Goal: Information Seeking & Learning: Learn about a topic

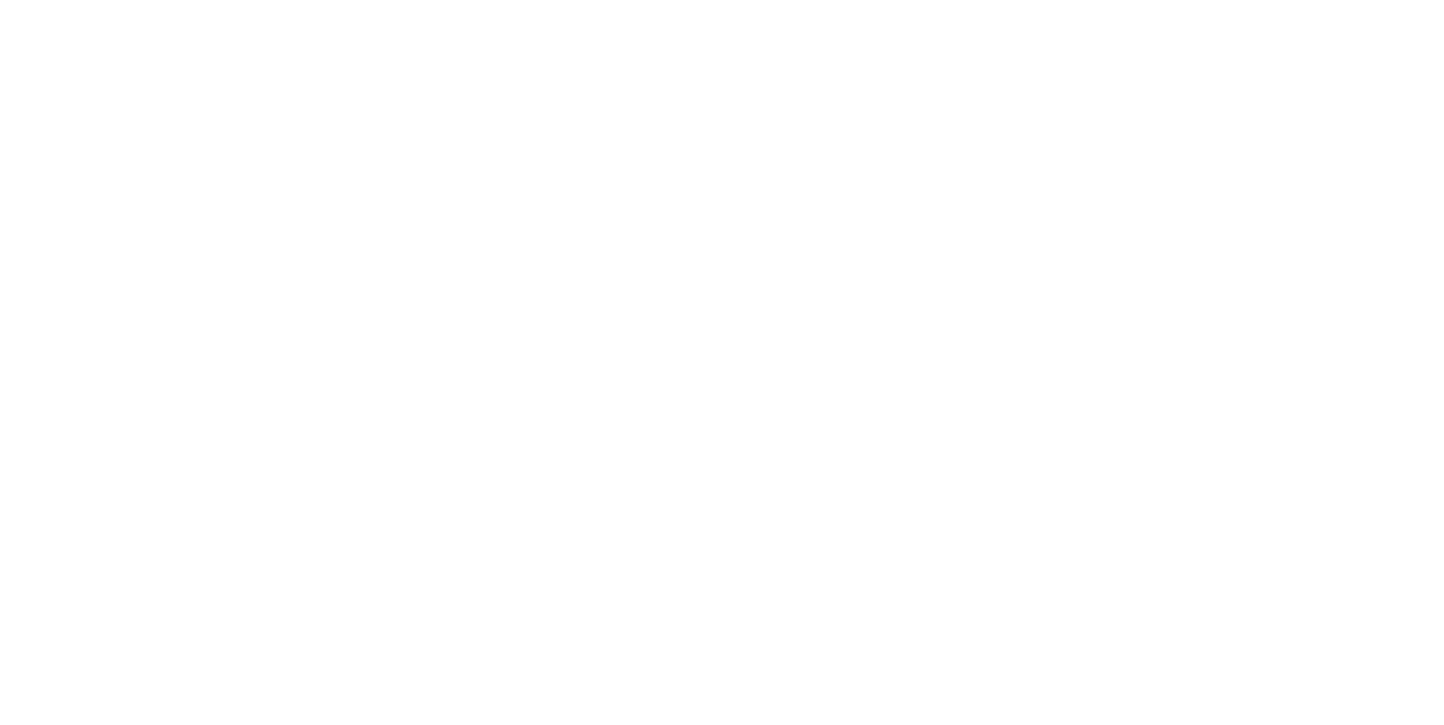
scroll to position [47, 0]
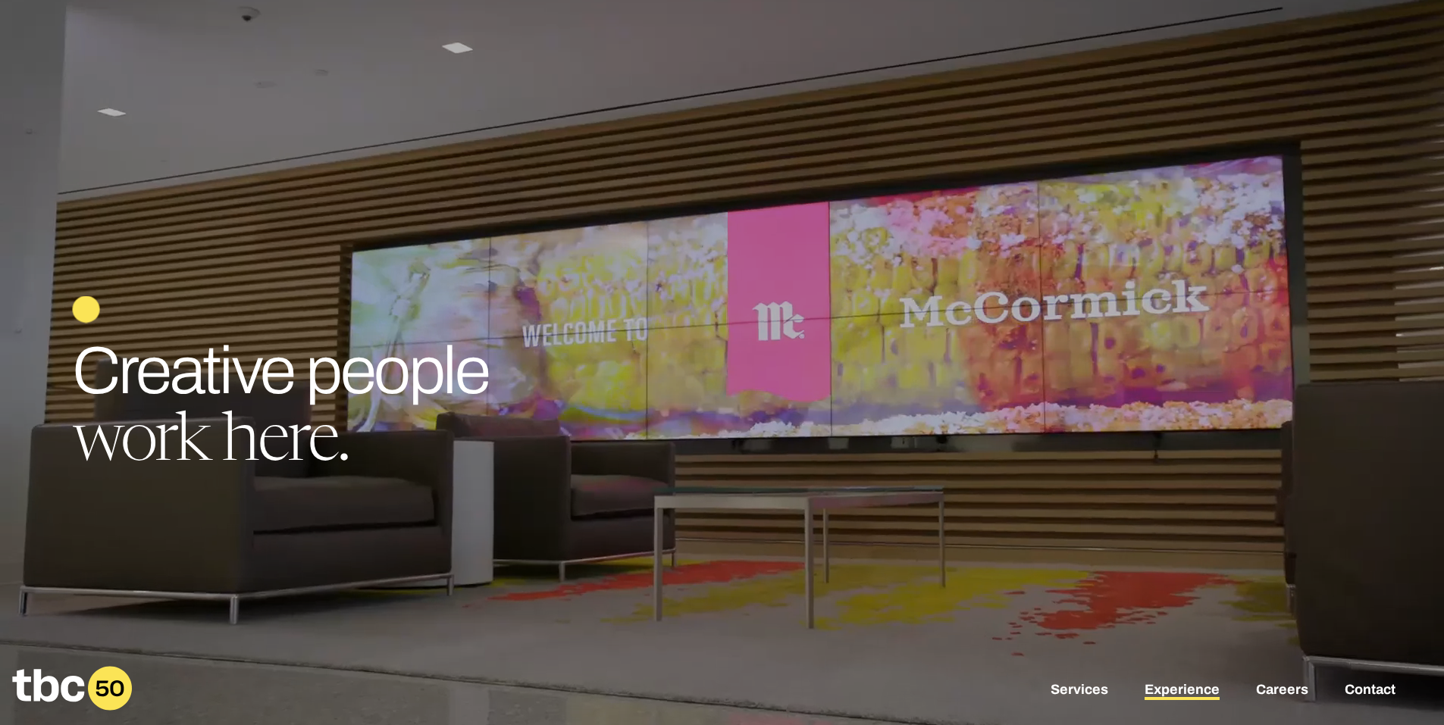
click at [1177, 693] on link "Experience" at bounding box center [1182, 691] width 75 height 18
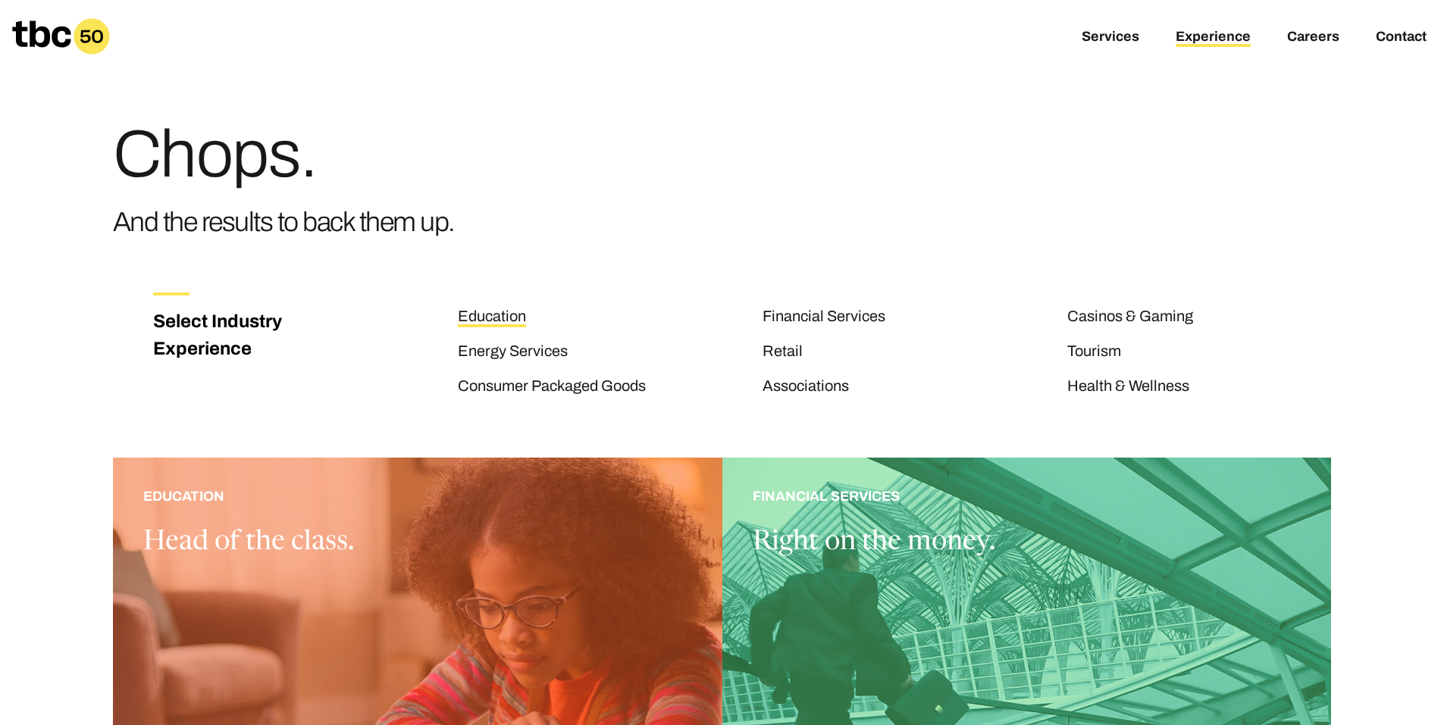
click at [499, 321] on link "Education" at bounding box center [492, 318] width 68 height 20
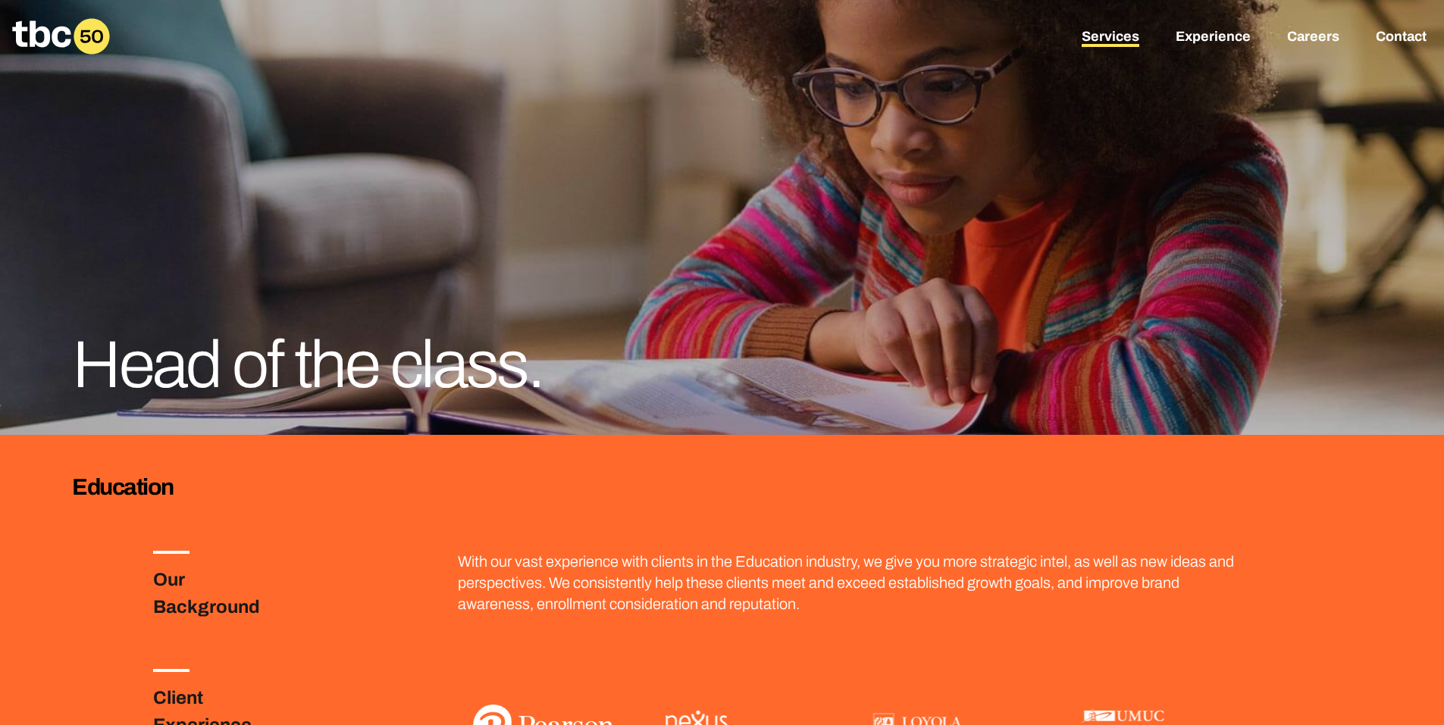
click at [1123, 34] on link "Services" at bounding box center [1111, 38] width 58 height 18
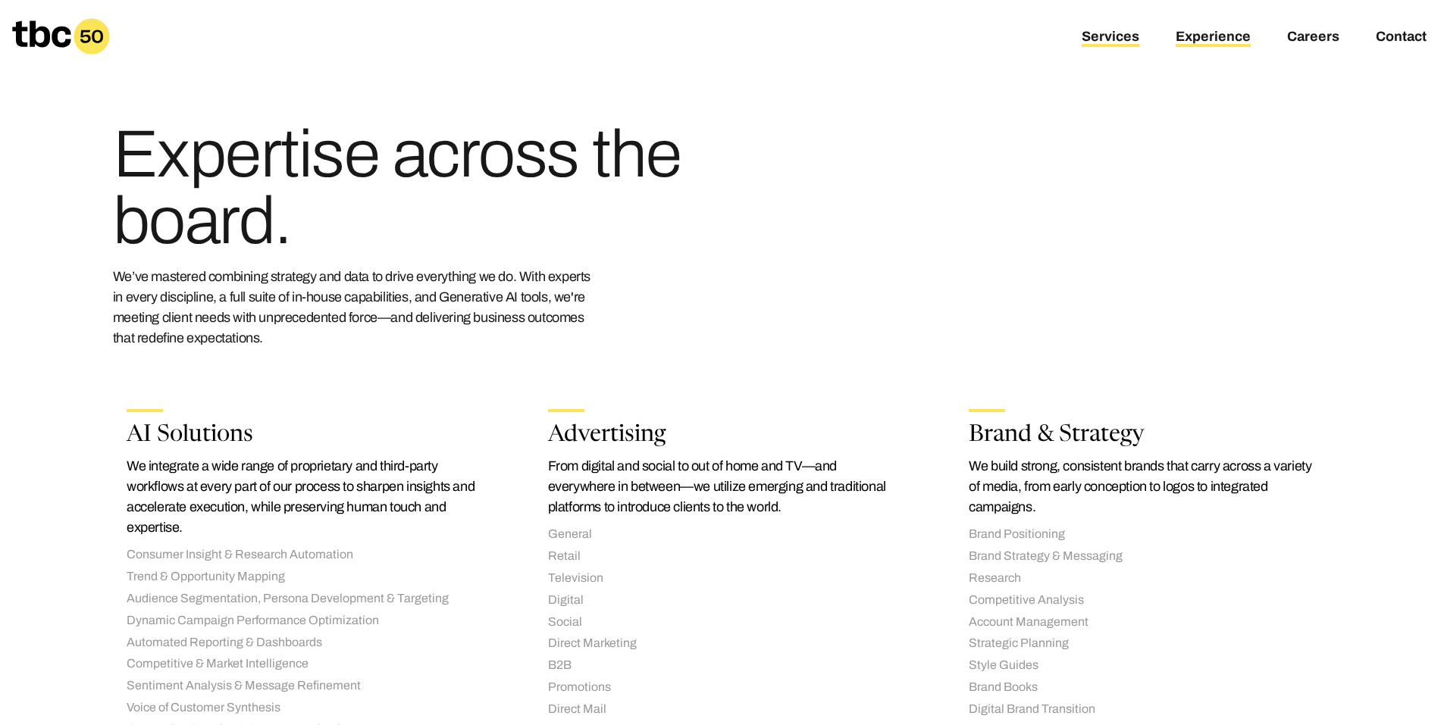
click at [1202, 35] on link "Experience" at bounding box center [1213, 38] width 75 height 18
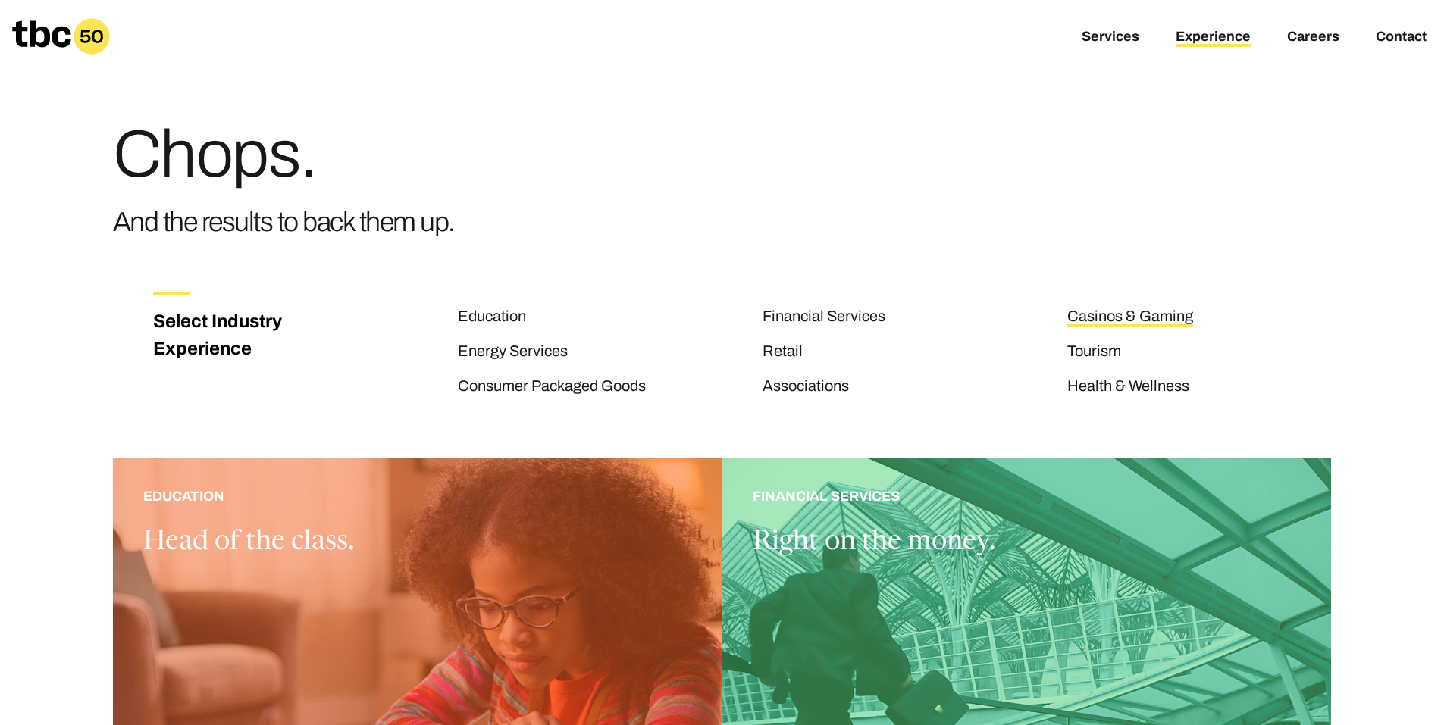
click at [1186, 318] on link "Casinos & Gaming" at bounding box center [1130, 318] width 126 height 20
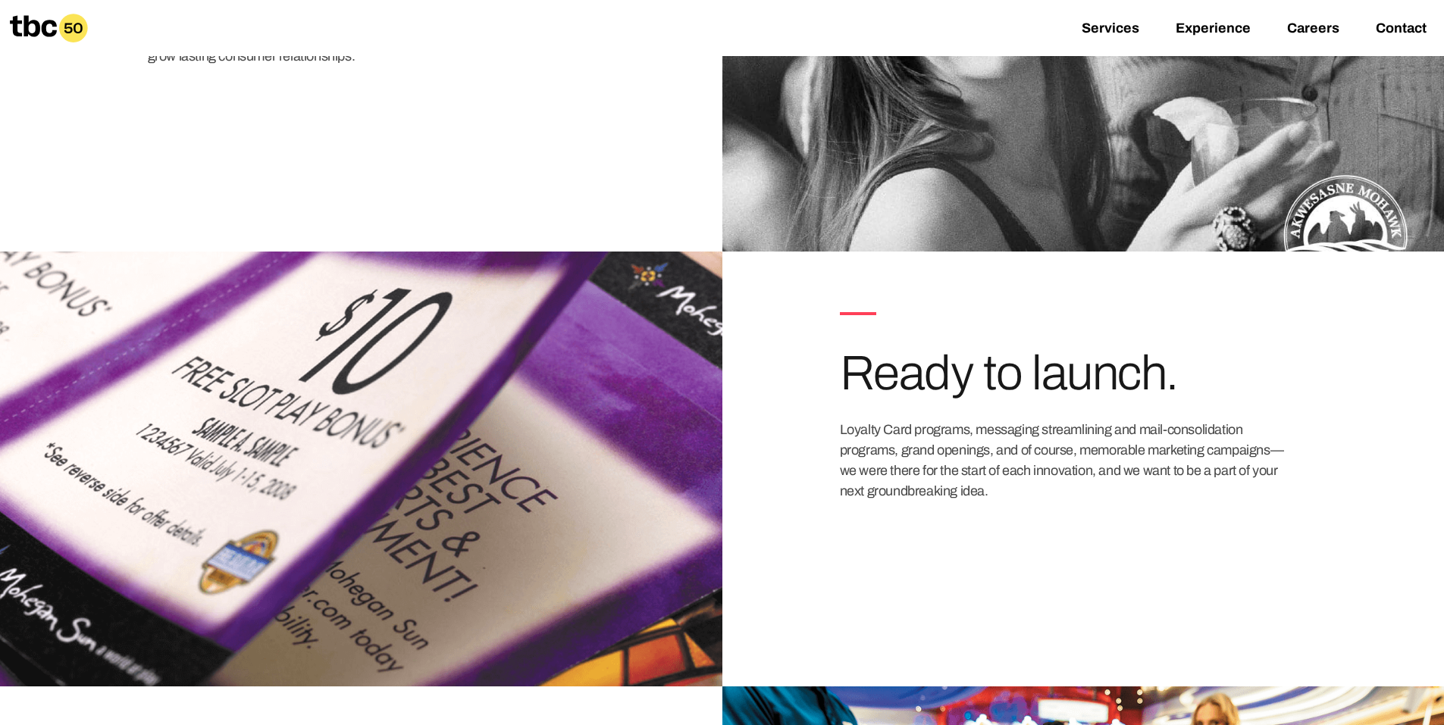
scroll to position [986, 0]
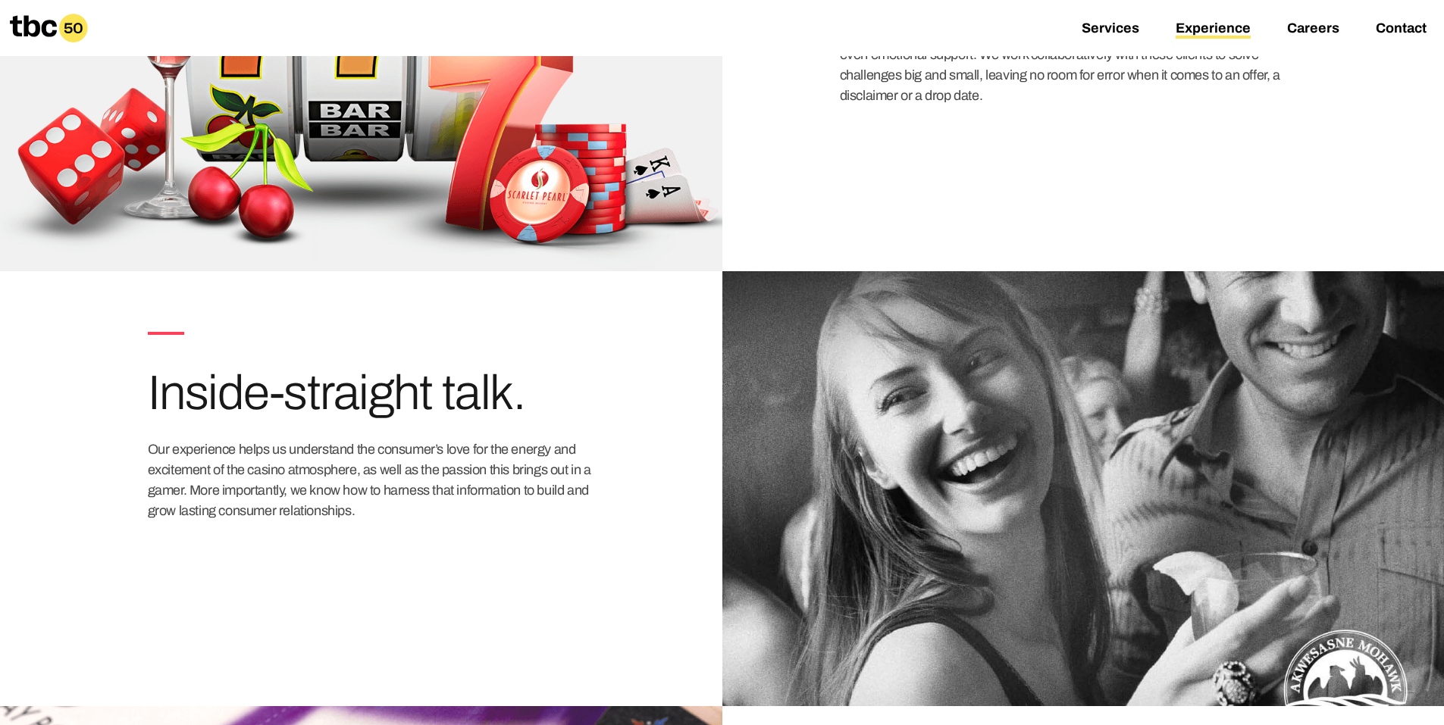
click at [1218, 26] on link "Experience" at bounding box center [1213, 29] width 75 height 18
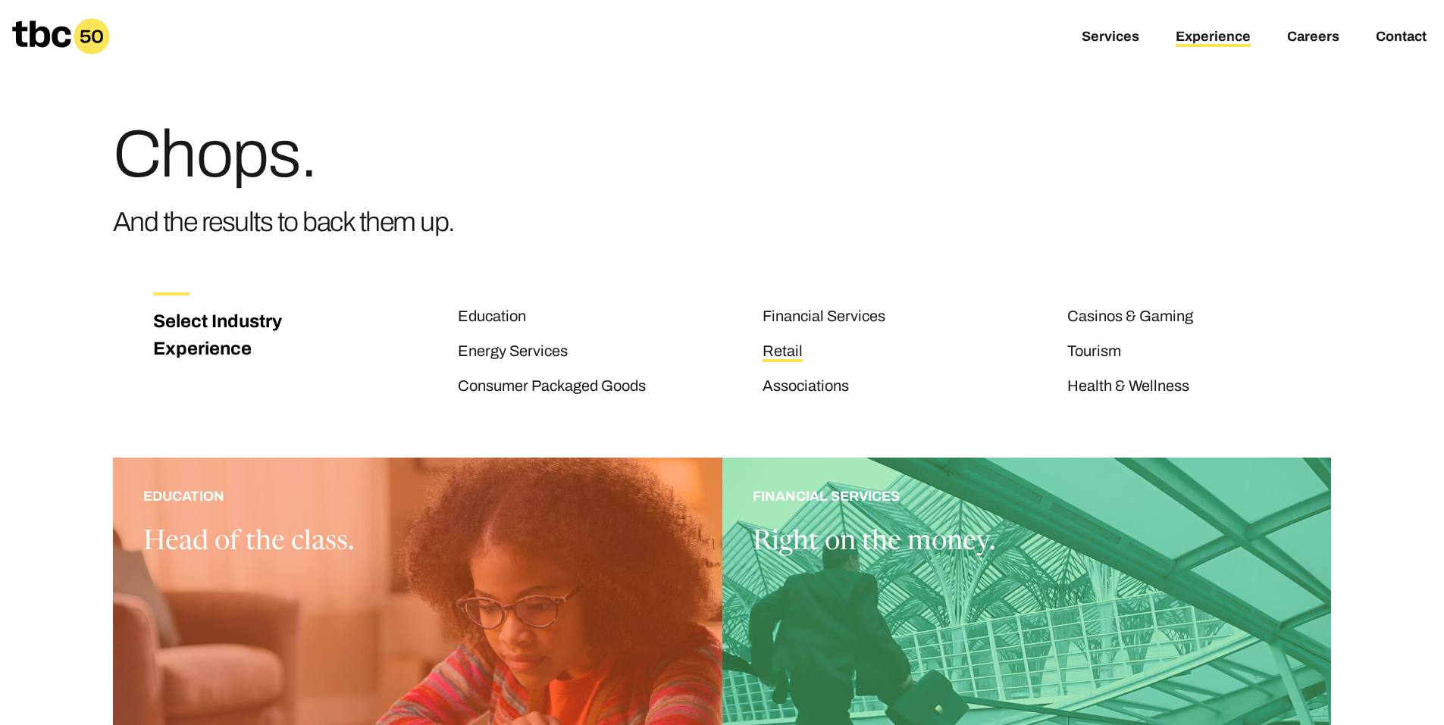
click at [783, 348] on link "Retail" at bounding box center [783, 353] width 40 height 20
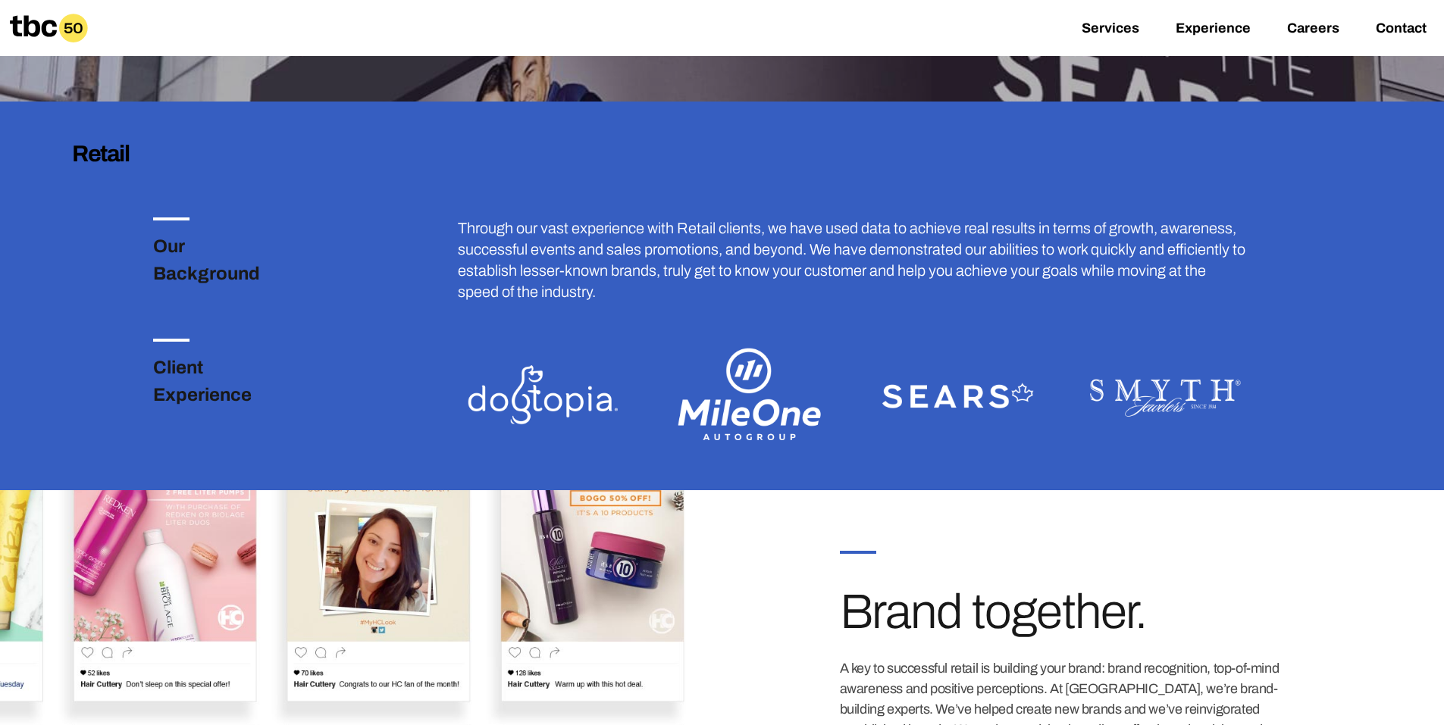
scroll to position [379, 0]
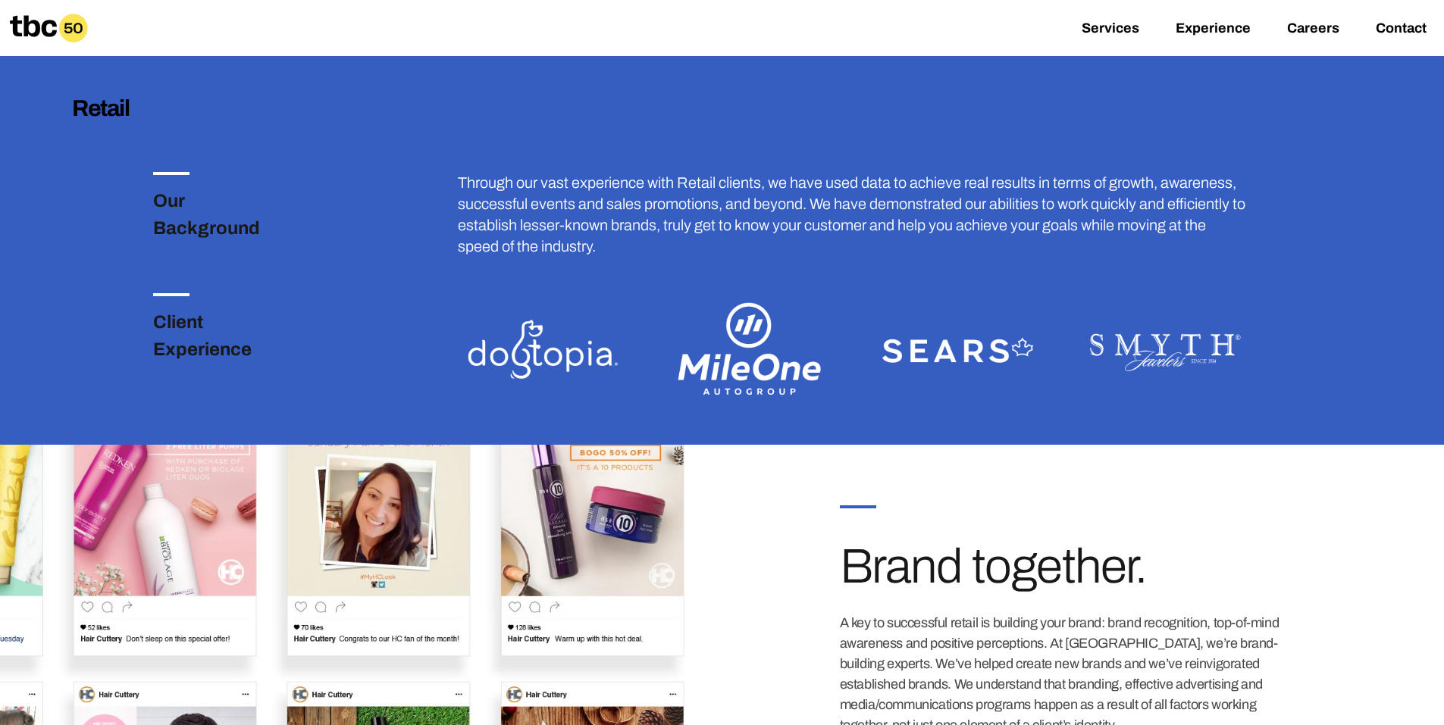
click at [751, 371] on img at bounding box center [751, 349] width 170 height 113
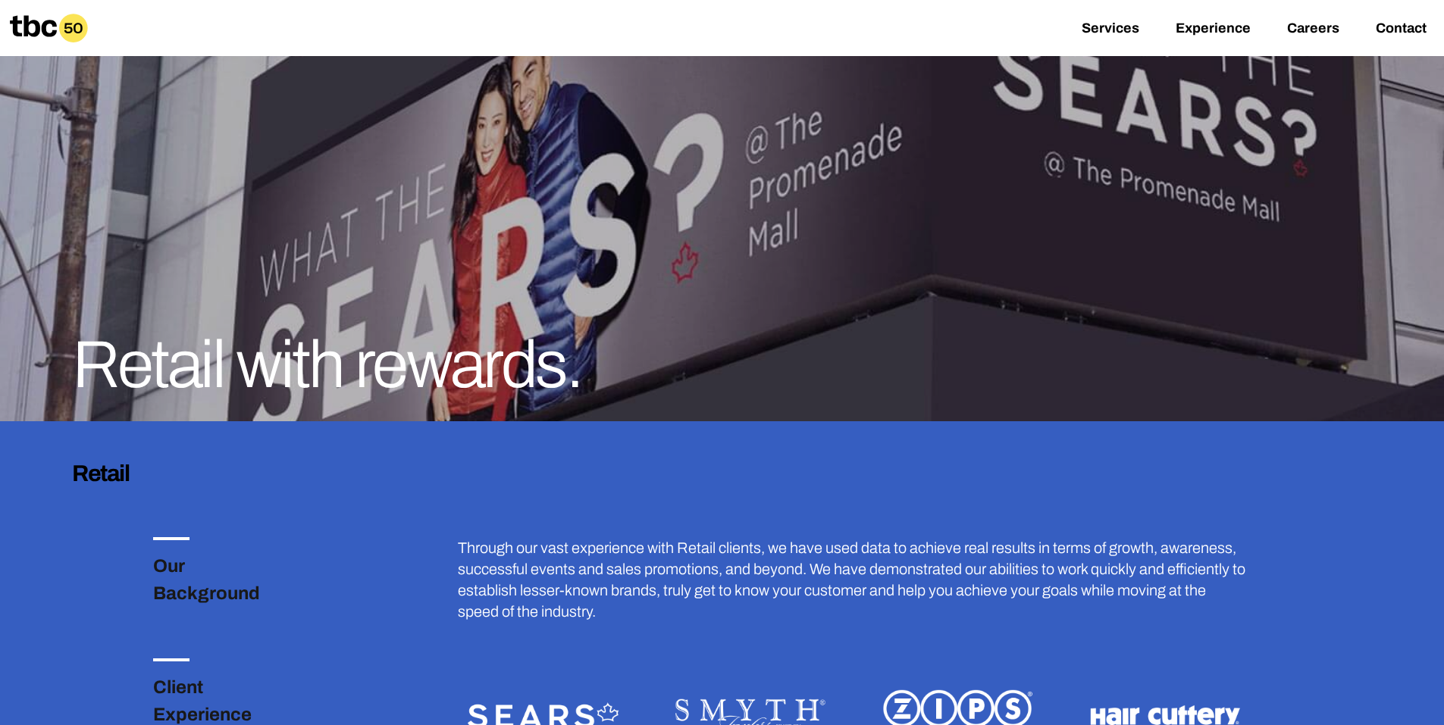
scroll to position [0, 0]
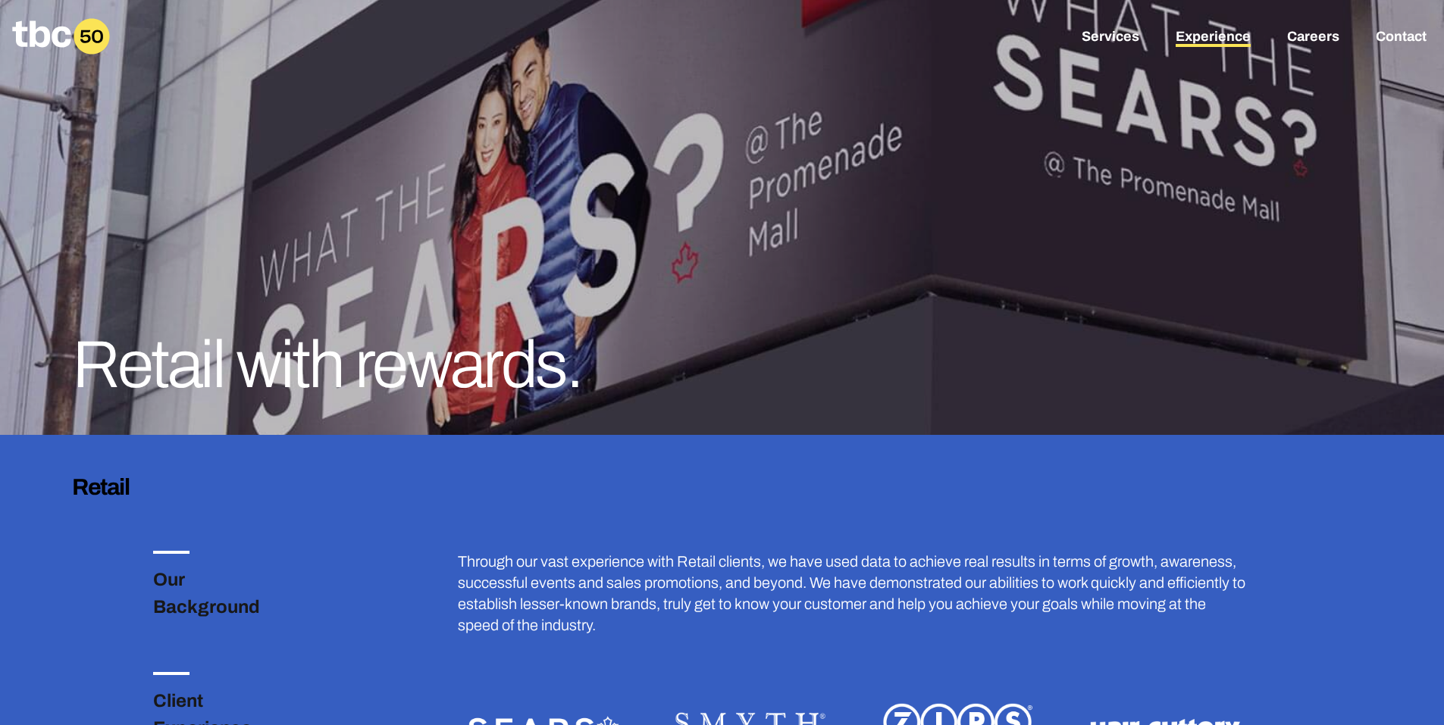
click at [1220, 40] on link "Experience" at bounding box center [1213, 38] width 75 height 18
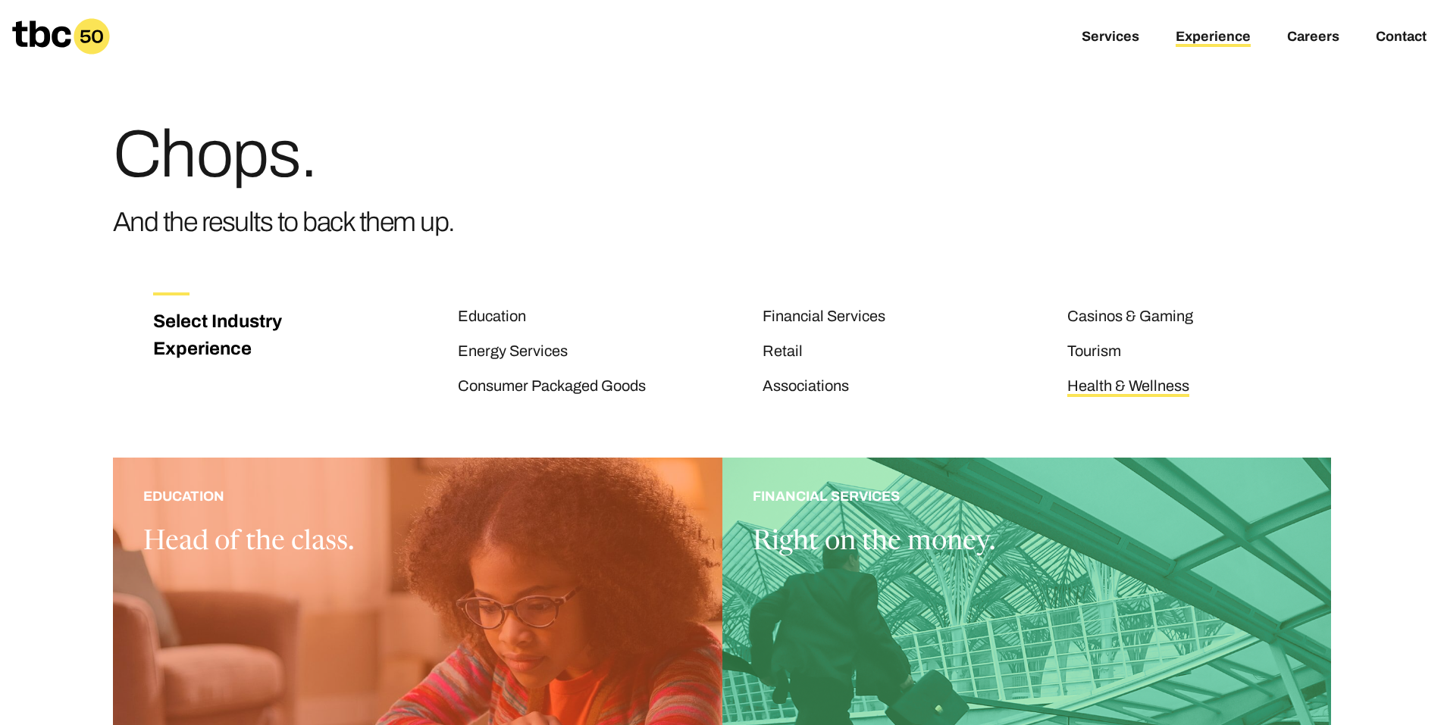
click at [1140, 391] on link "Health & Wellness" at bounding box center [1128, 388] width 122 height 20
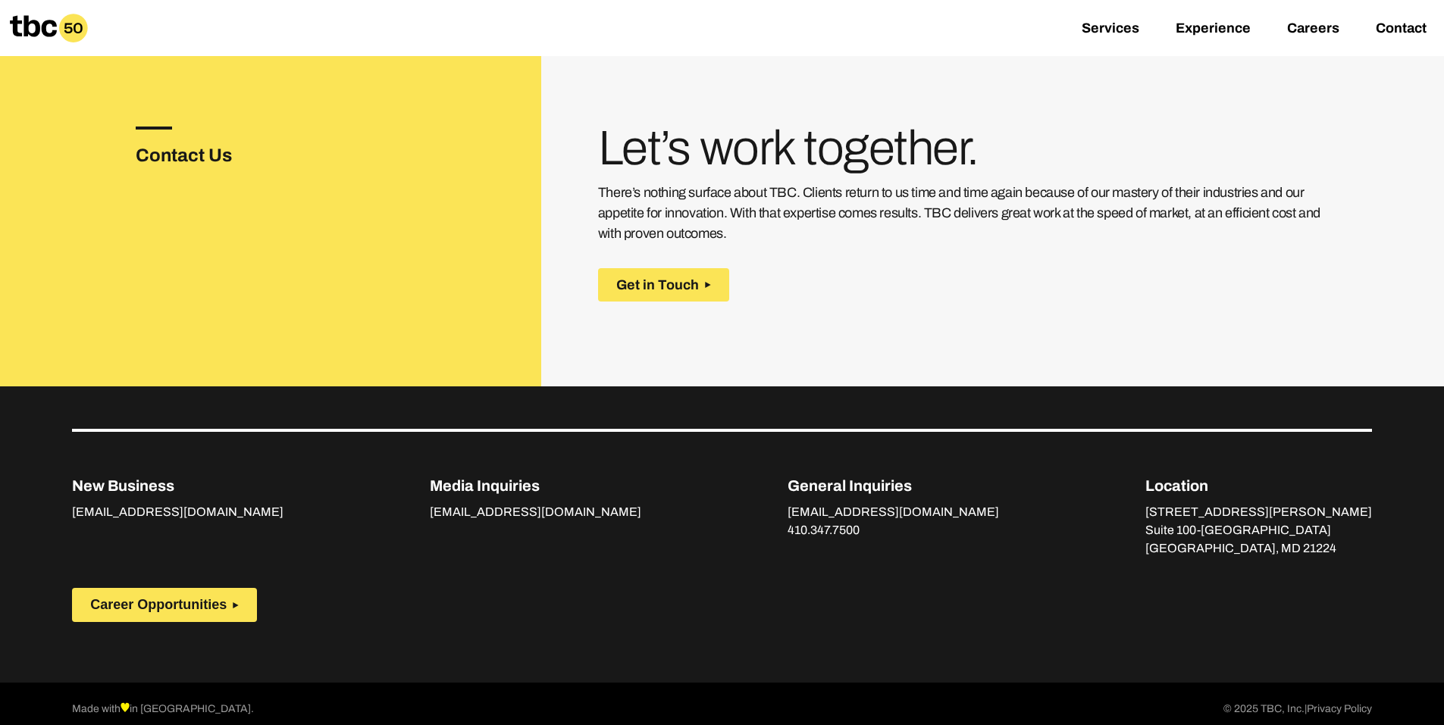
scroll to position [2160, 0]
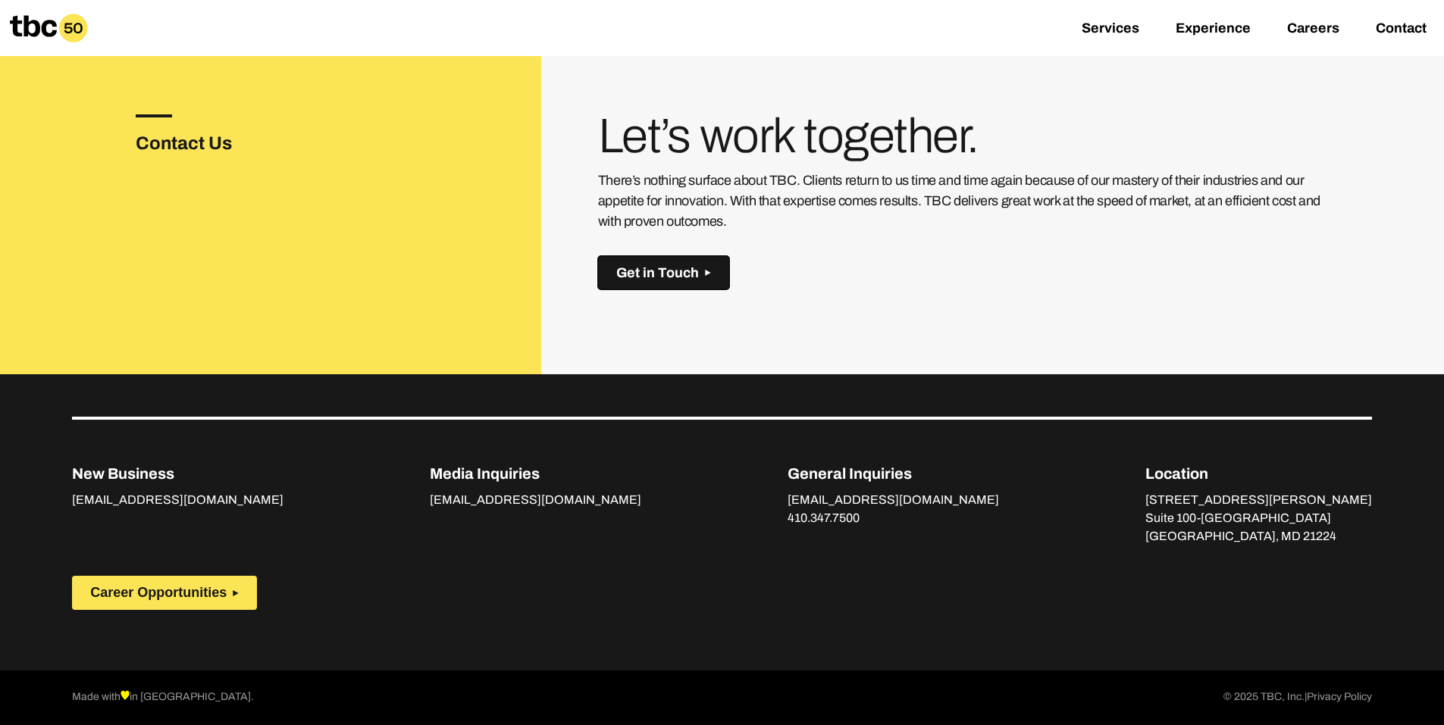
click at [652, 277] on span "Get in Touch" at bounding box center [657, 273] width 83 height 16
